Goal: Find specific page/section: Find specific page/section

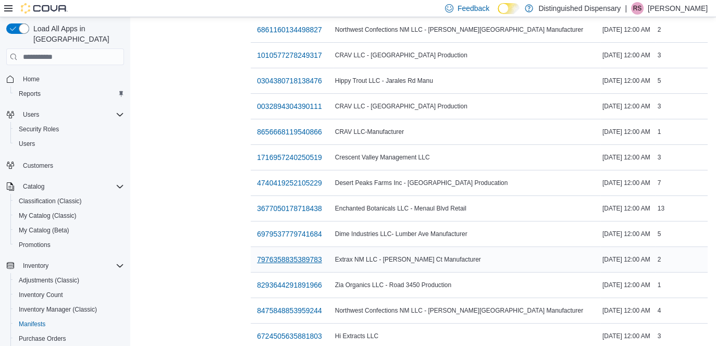
scroll to position [184, 0]
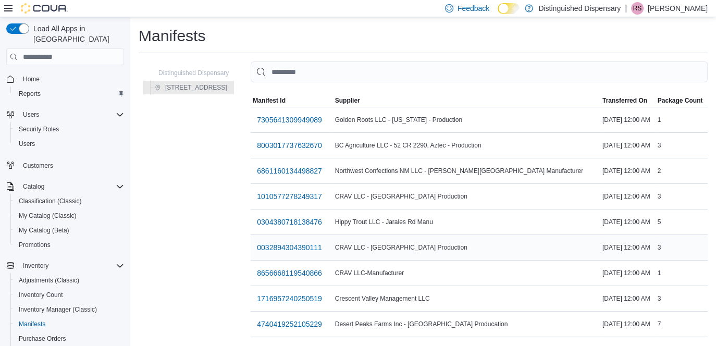
scroll to position [184, 0]
